Goal: Task Accomplishment & Management: Use online tool/utility

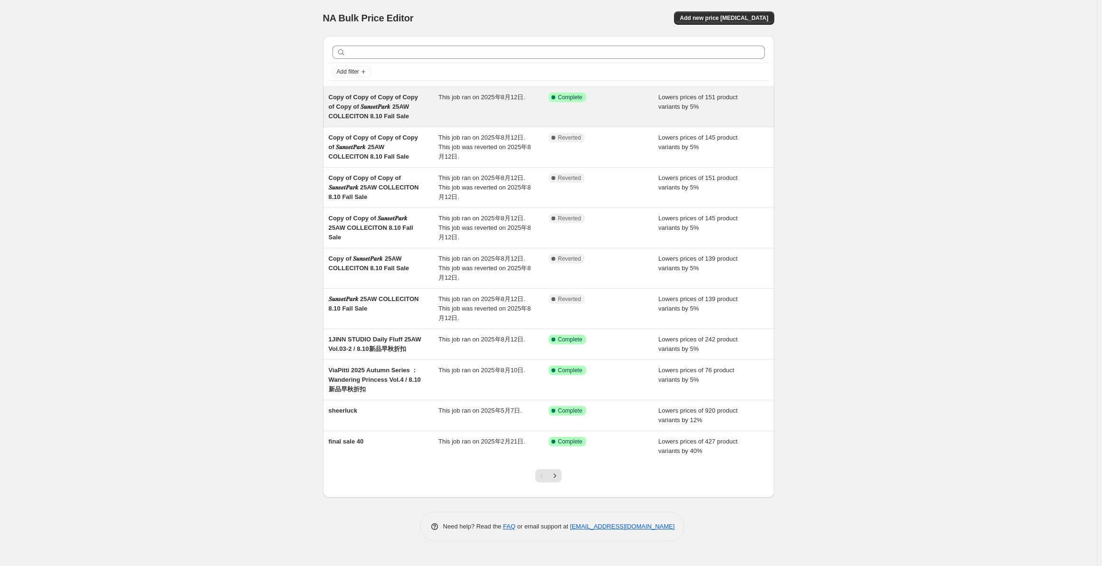
click at [662, 99] on span "Lowers prices of 151 product variants by 5%" at bounding box center [697, 102] width 79 height 17
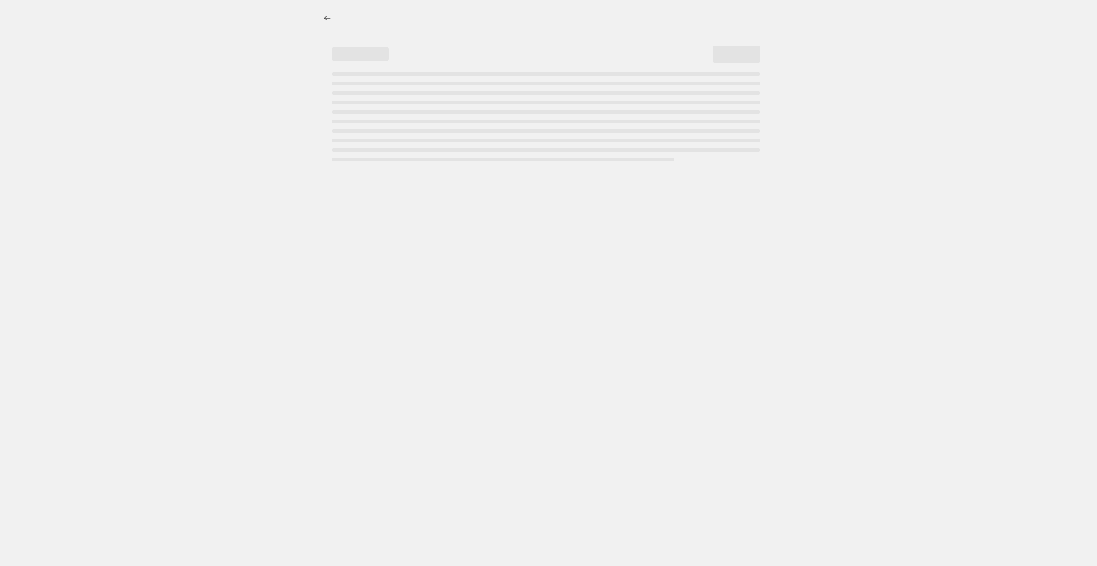
select select "percentage"
select select "collection"
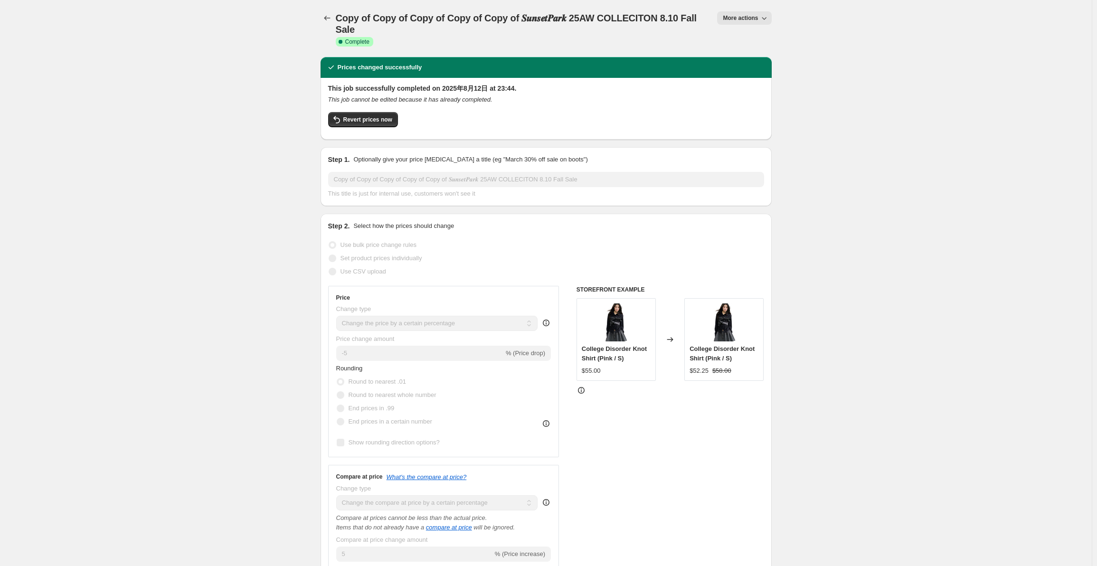
click at [751, 15] on span "More actions" at bounding box center [740, 18] width 35 height 8
click at [703, 37] on div "Copy of Copy of Copy of Copy of Copy of 𝑺𝒖𝒏𝒔𝒆𝒕𝑷𝒂𝒓𝒌 25AW COLLECITON 8.10 Fall Sa…" at bounding box center [523, 28] width 374 height 34
click at [734, 13] on button "More actions" at bounding box center [744, 17] width 54 height 13
click at [740, 47] on button "Copy to new job" at bounding box center [758, 53] width 68 height 15
select select "percentage"
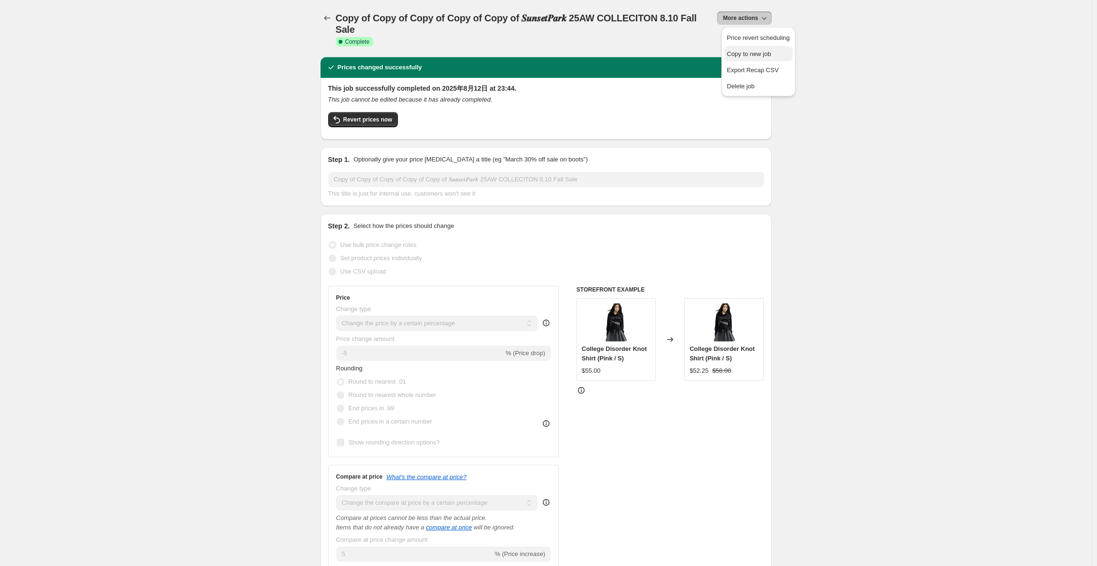
select select "percentage"
select select "collection"
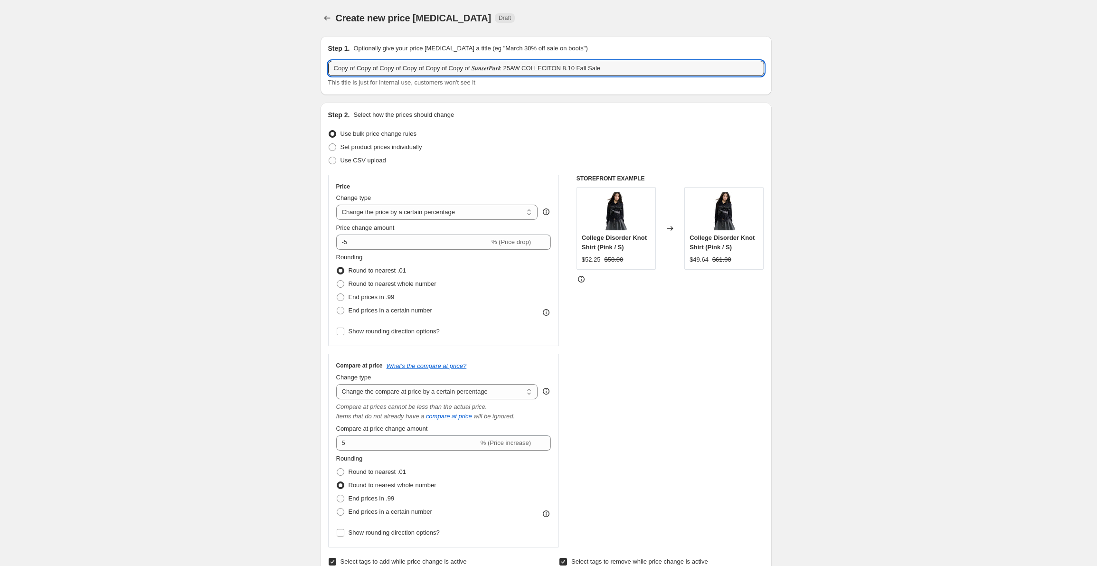
drag, startPoint x: 608, startPoint y: 63, endPoint x: 266, endPoint y: 38, distance: 342.8
click at [533, 105] on div "Step 2. Select how the prices should change Use bulk price change rules Set pro…" at bounding box center [545, 366] width 451 height 527
click at [513, 61] on input "SOMESOWE 25AW COLLECTION VOL.2" at bounding box center [546, 68] width 436 height 15
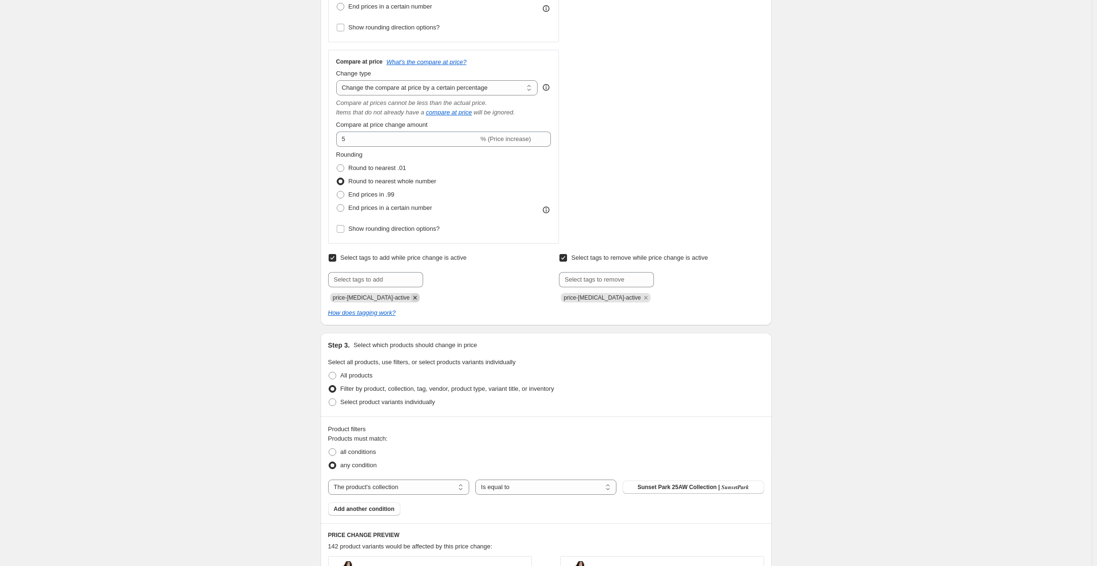
scroll to position [380, 0]
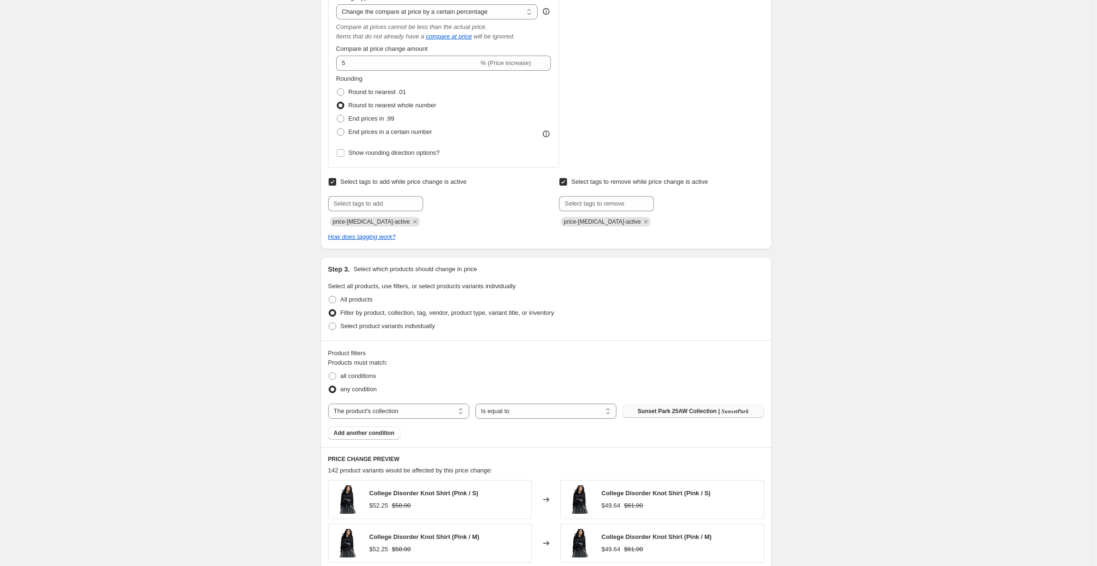
click at [647, 407] on button "Sunset Park 25AW Collection | 𝑺𝒖𝒏𝒔𝒆𝒕𝑷𝒂𝒓𝒌" at bounding box center [692, 411] width 141 height 13
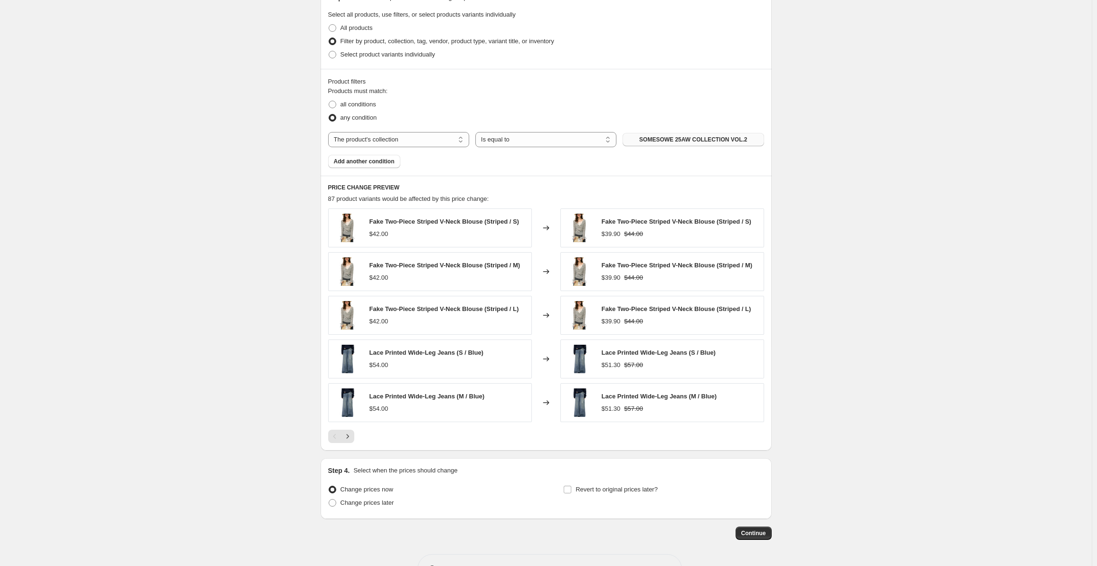
scroll to position [684, 0]
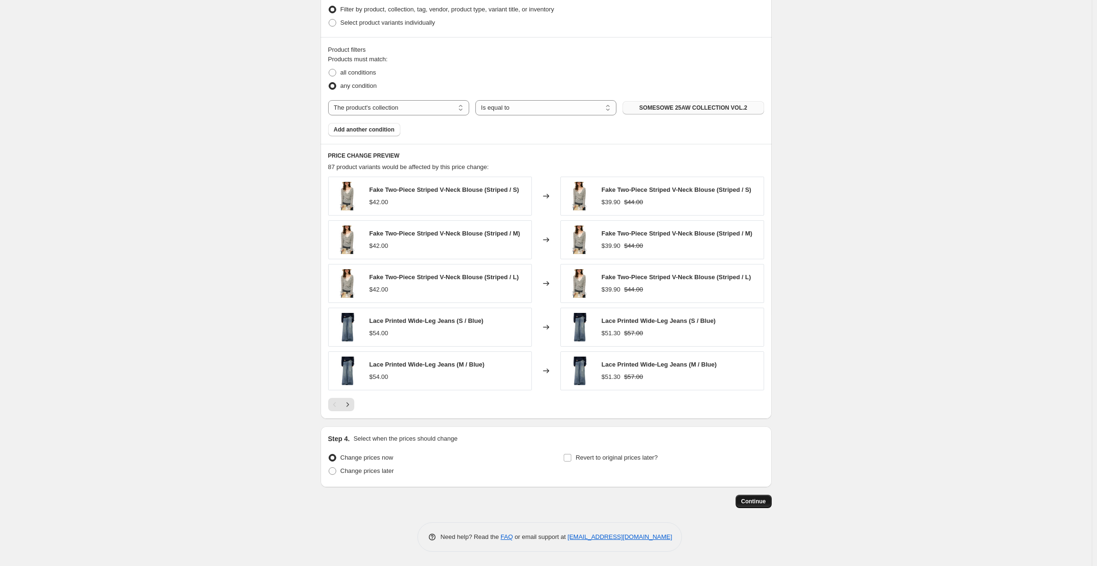
click at [768, 501] on button "Continue" at bounding box center [753, 501] width 36 height 13
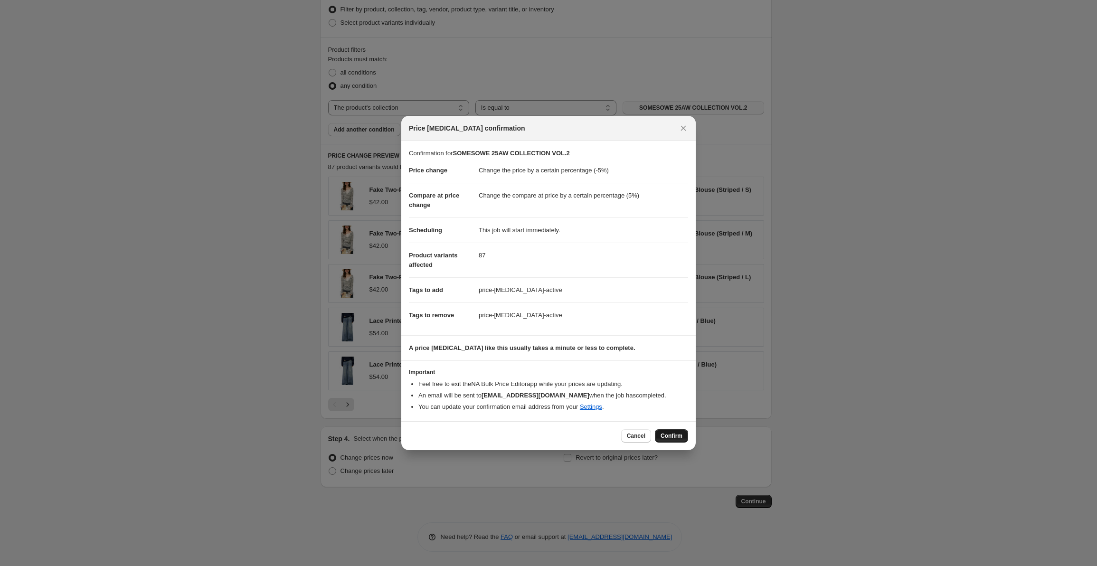
click at [680, 433] on span "Confirm" at bounding box center [671, 436] width 22 height 8
type input "SOMESOWE 25AW COLLECTION VOL.2"
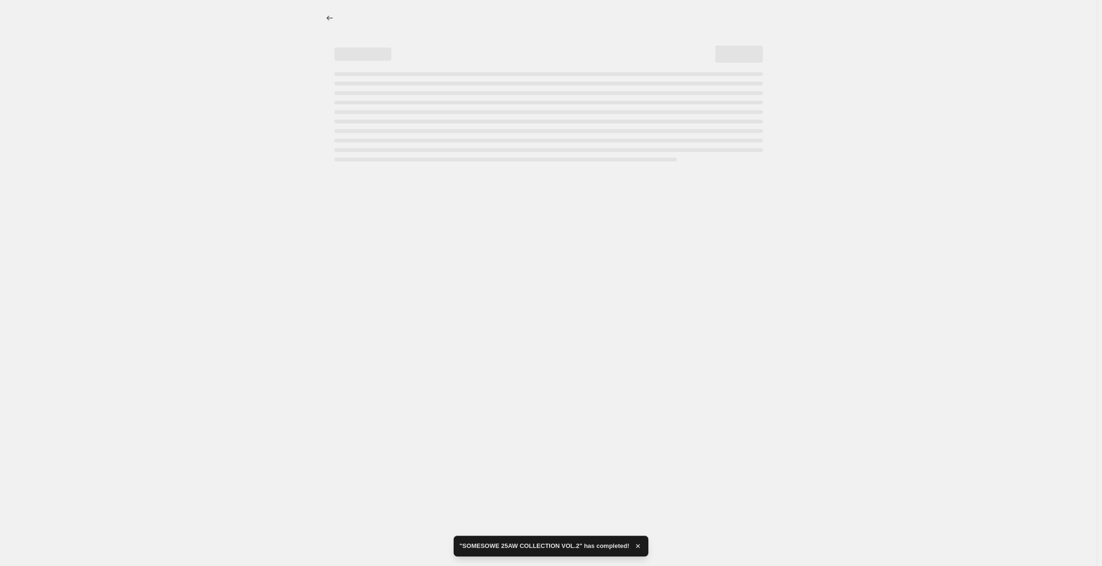
select select "percentage"
select select "collection"
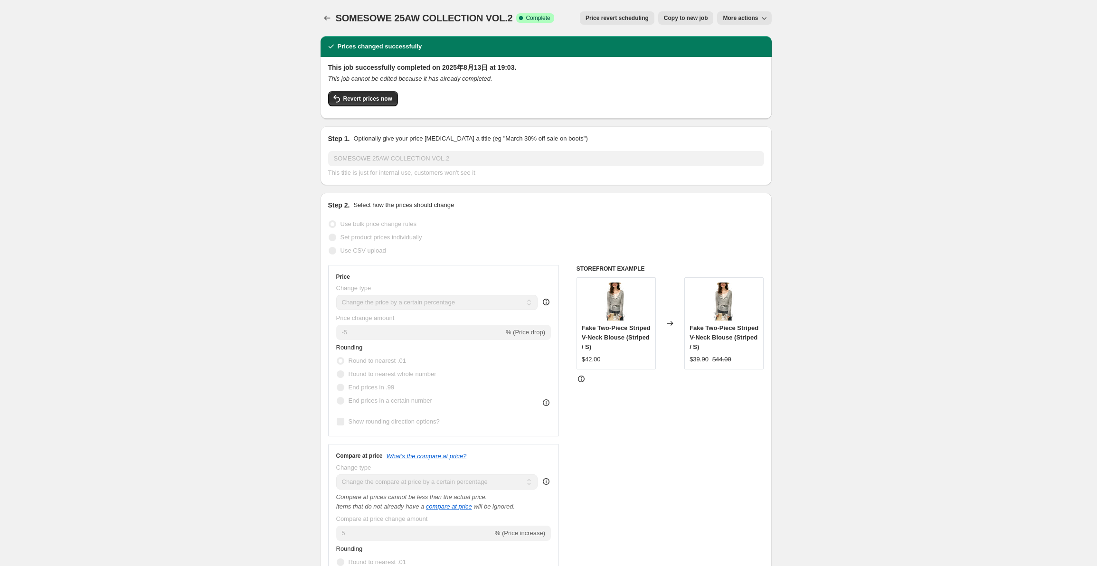
click at [325, 16] on icon "Price change jobs" at bounding box center [326, 17] width 9 height 9
